Goal: Navigation & Orientation: Go to known website

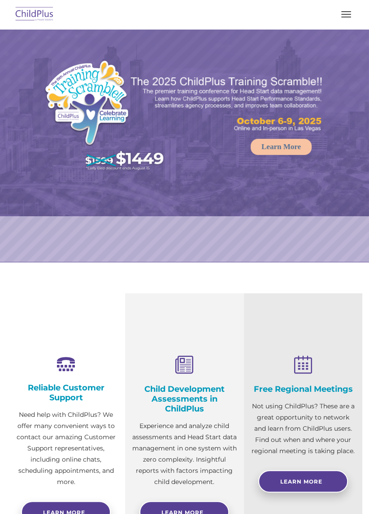
select select "MEDIUM"
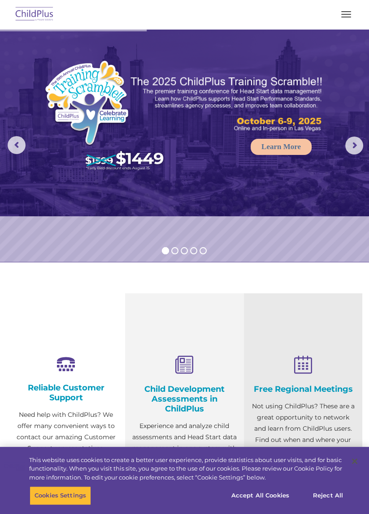
click at [34, 11] on img at bounding box center [34, 14] width 42 height 21
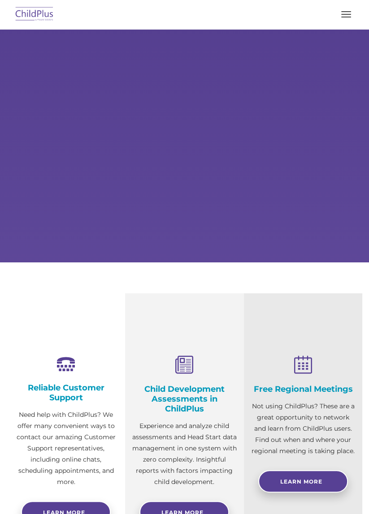
select select "MEDIUM"
